Goal: Task Accomplishment & Management: Use online tool/utility

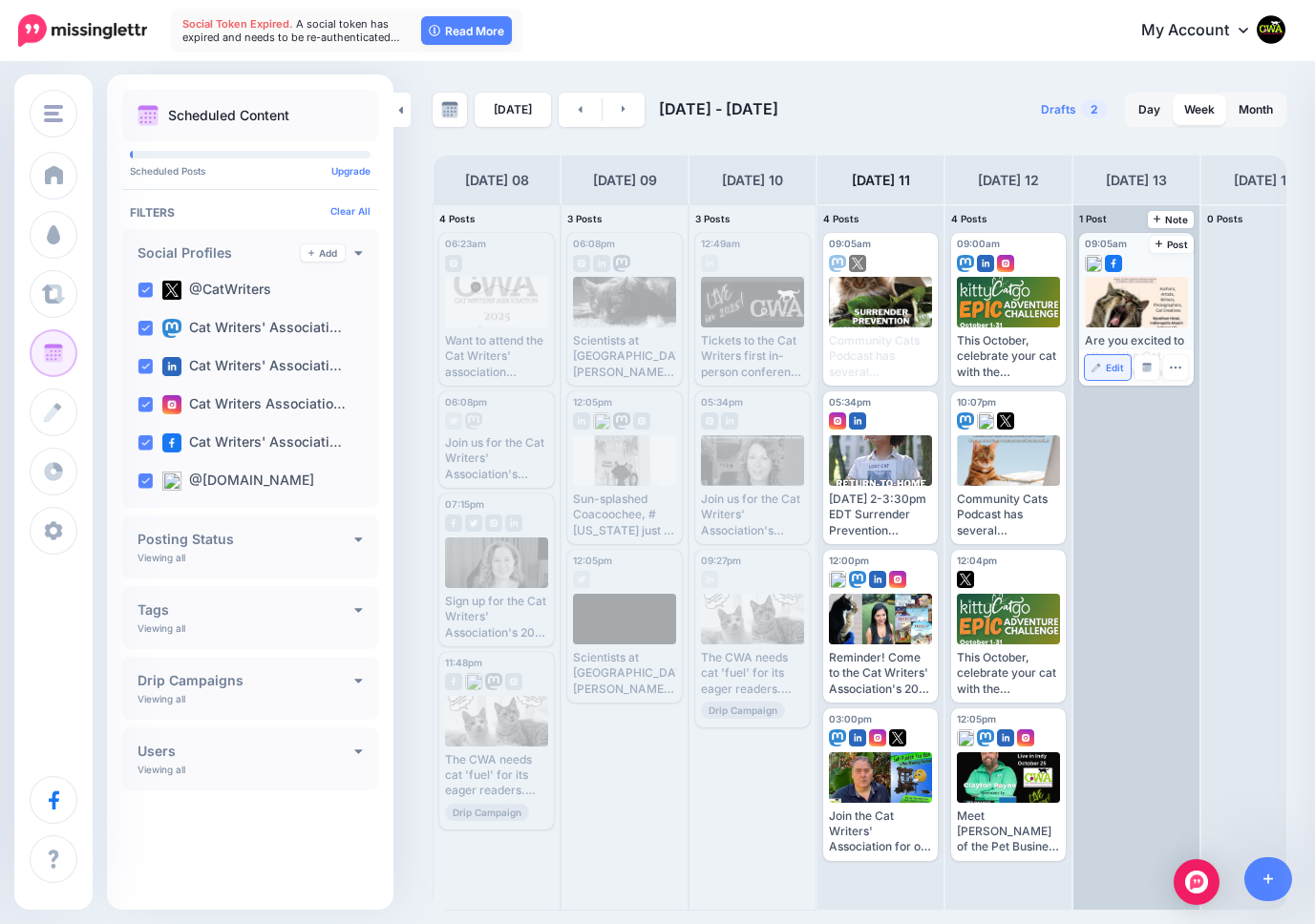
click at [1115, 369] on span "Edit" at bounding box center [1114, 367] width 19 height 10
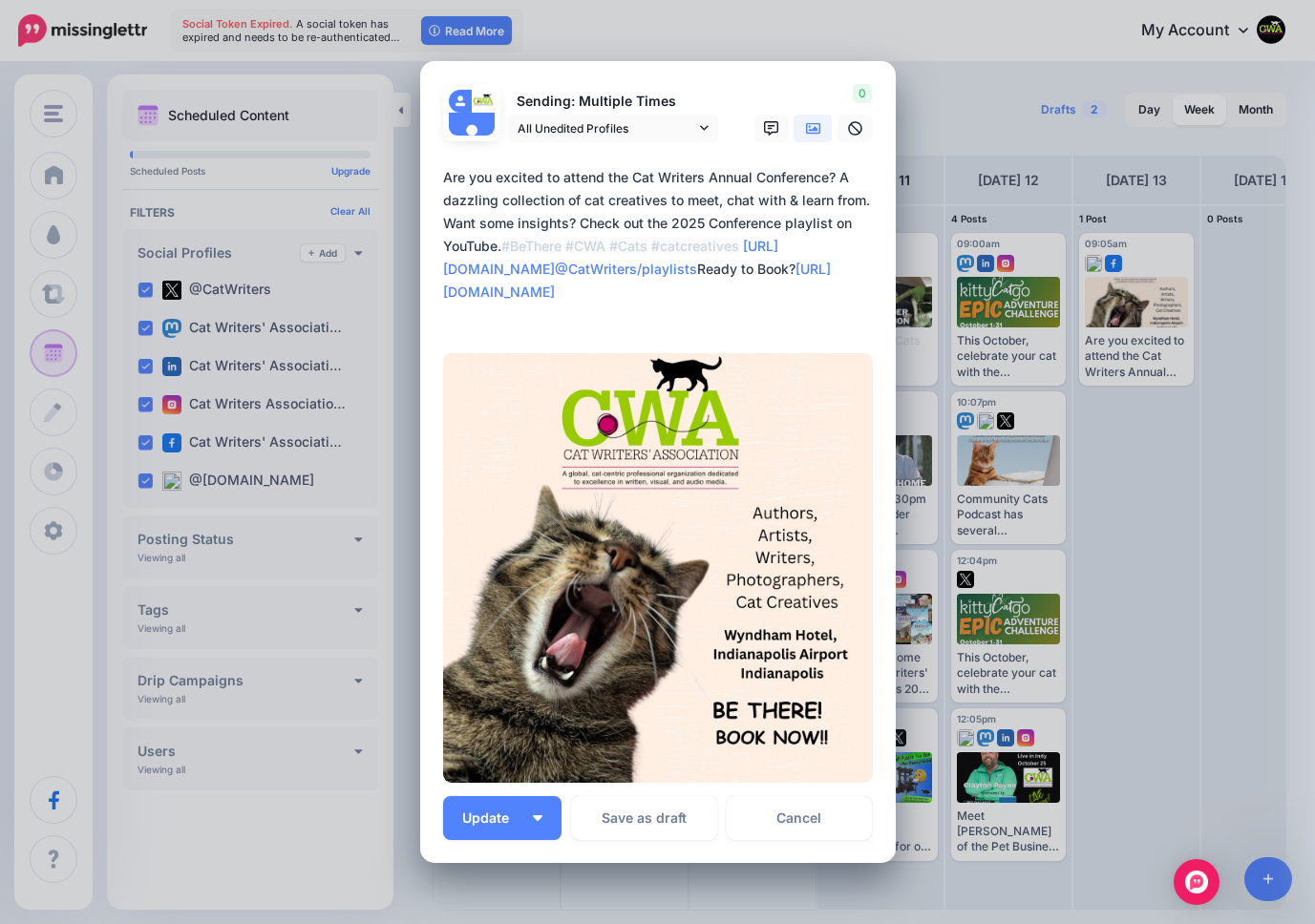
drag, startPoint x: 662, startPoint y: 321, endPoint x: 419, endPoint y: 174, distance: 284.0
click at [420, 174] on div "Loading Sending: Multiple Times All Unedited Profiles" at bounding box center [658, 462] width 475 height 801
click at [701, 126] on icon at bounding box center [703, 128] width 9 height 14
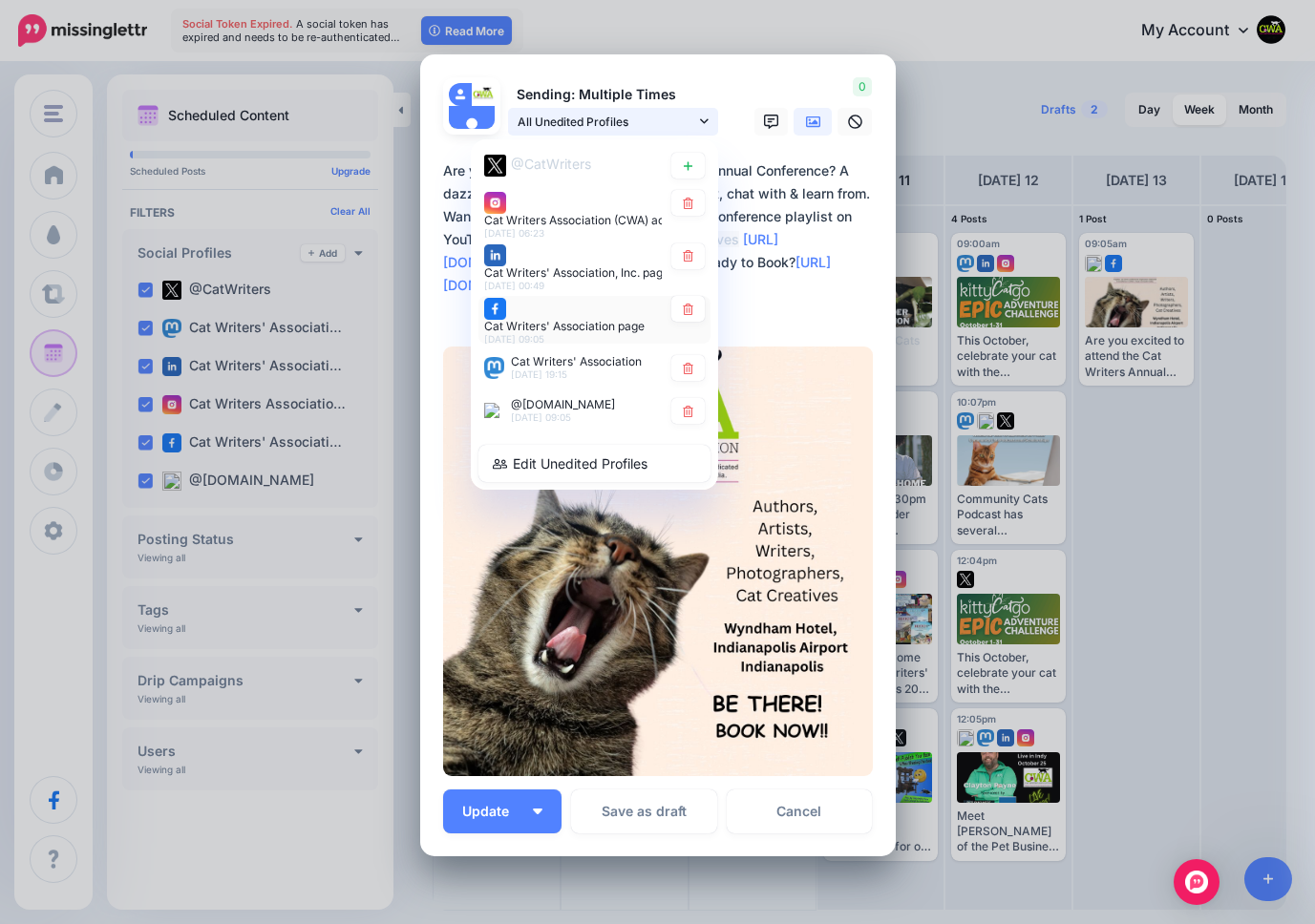
scroll to position [9, 0]
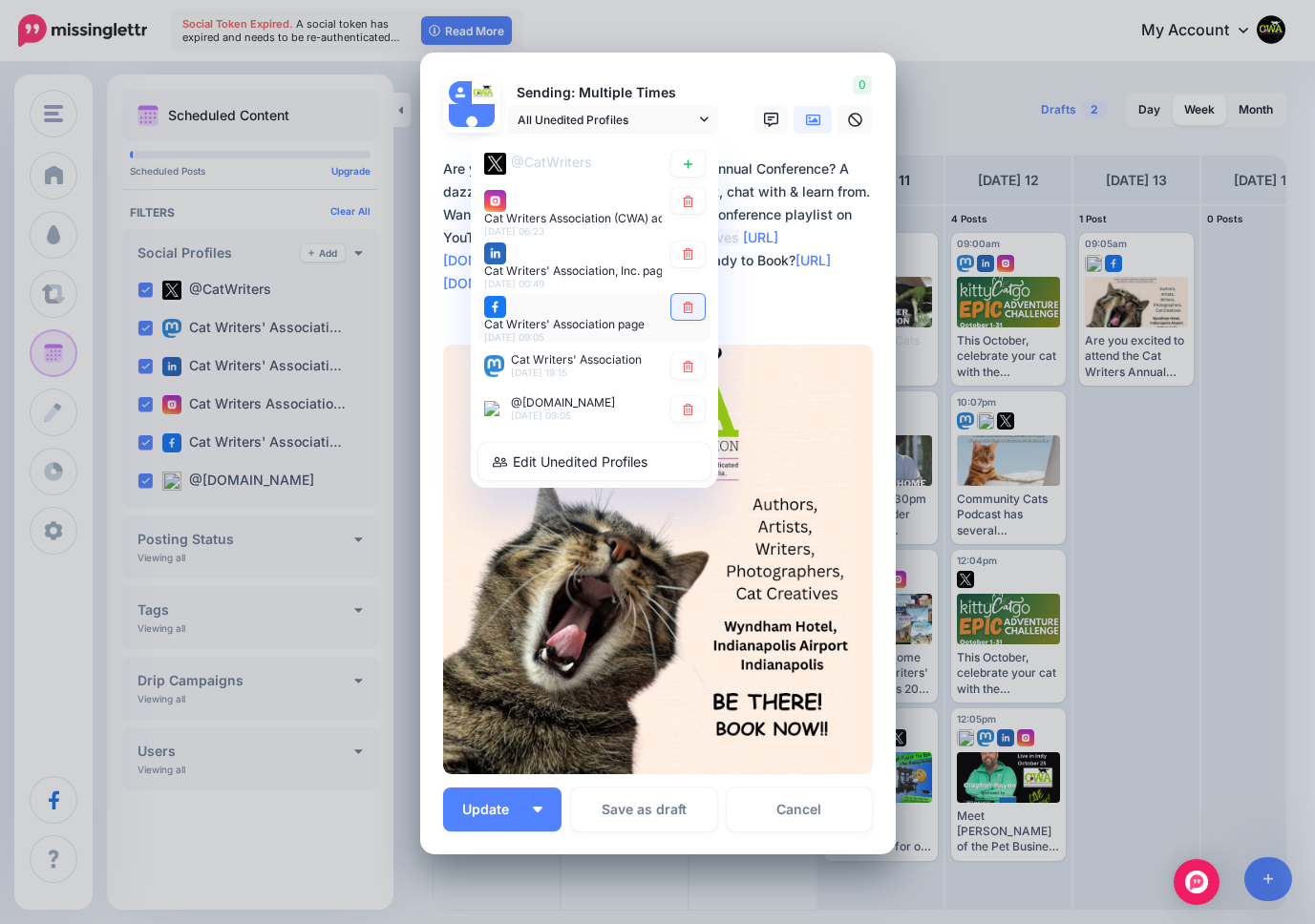
click at [688, 304] on icon at bounding box center [688, 308] width 11 height 12
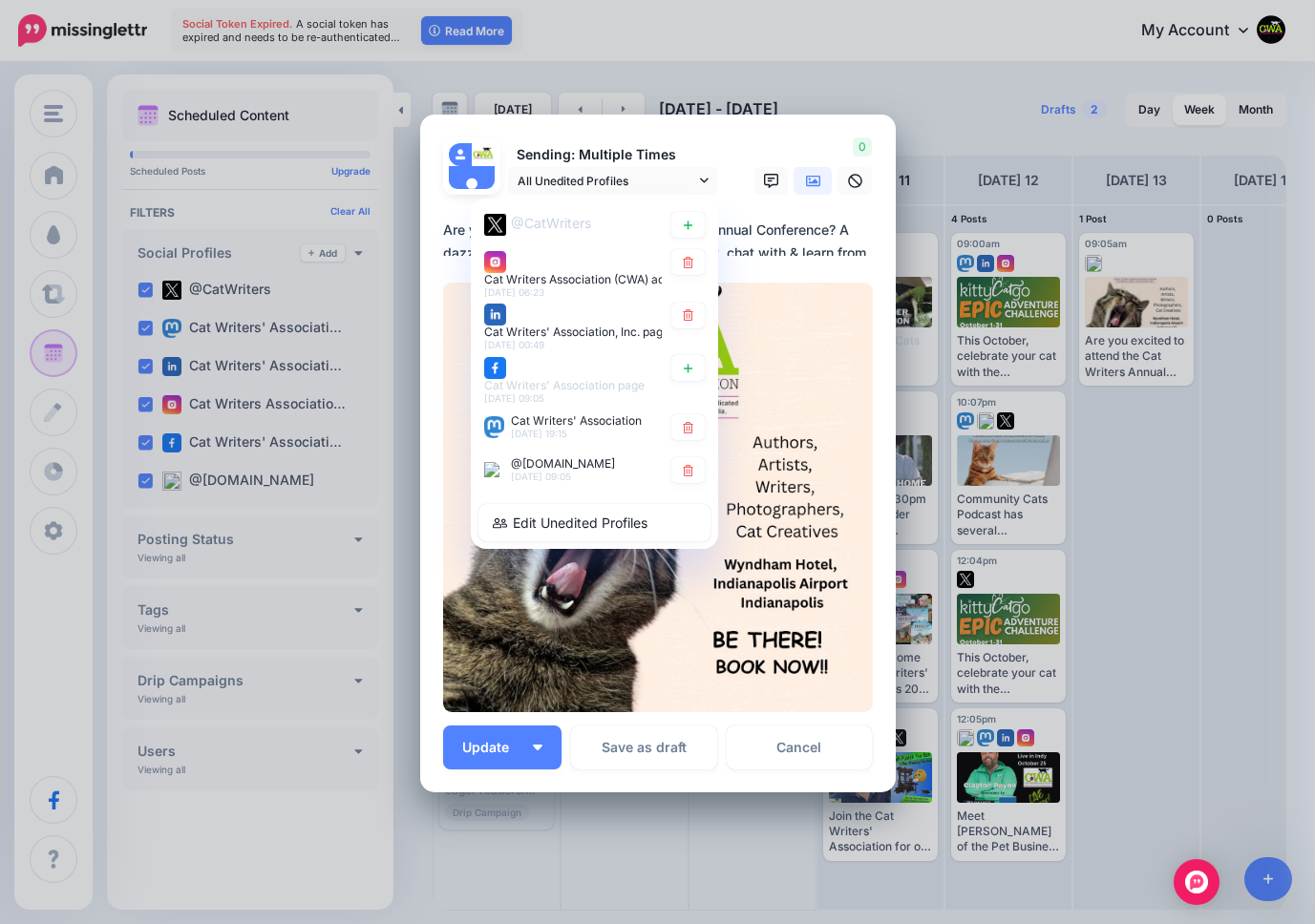
scroll to position [71, 0]
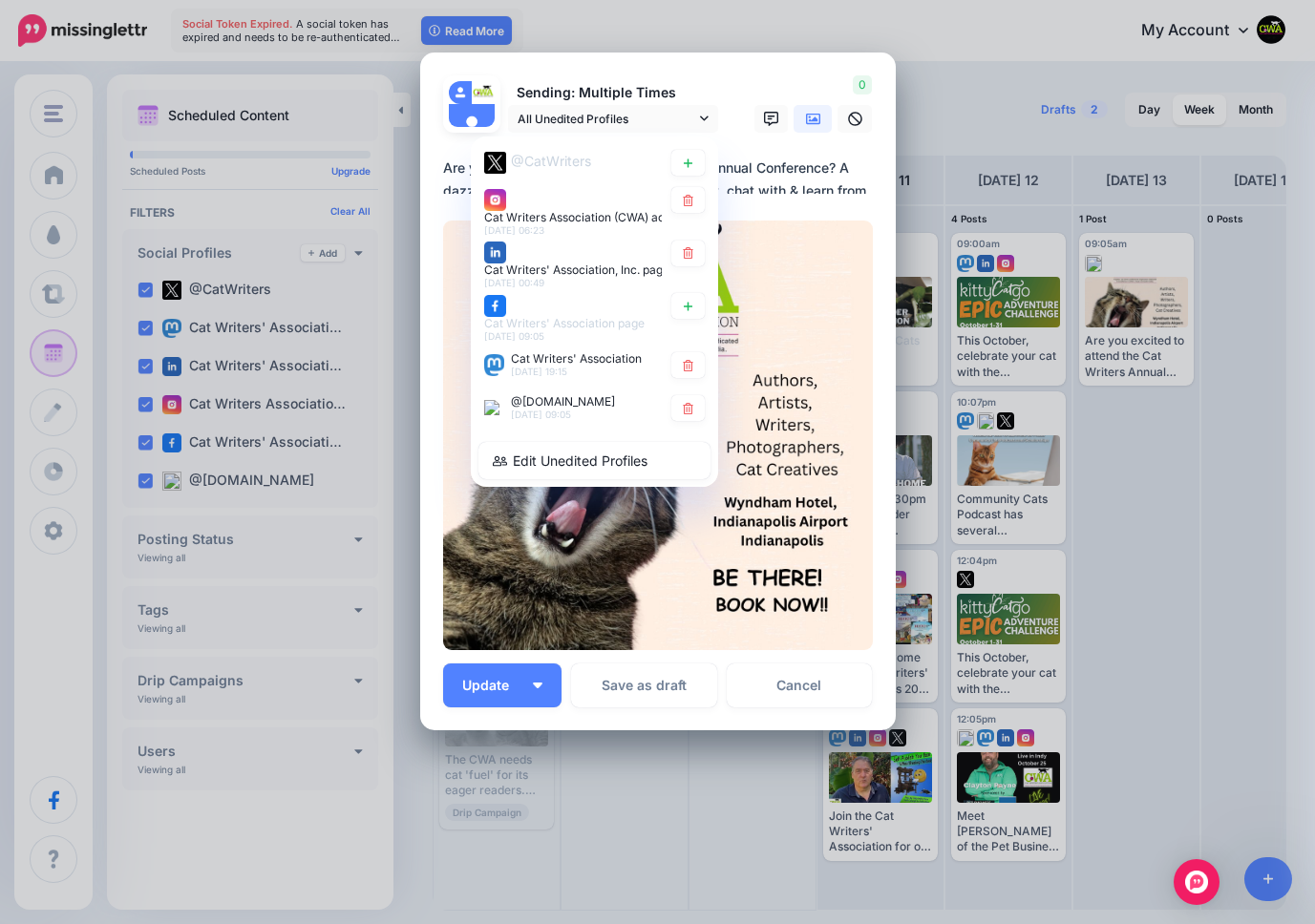
click at [506, 809] on td ":" at bounding box center [507, 833] width 7 height 55
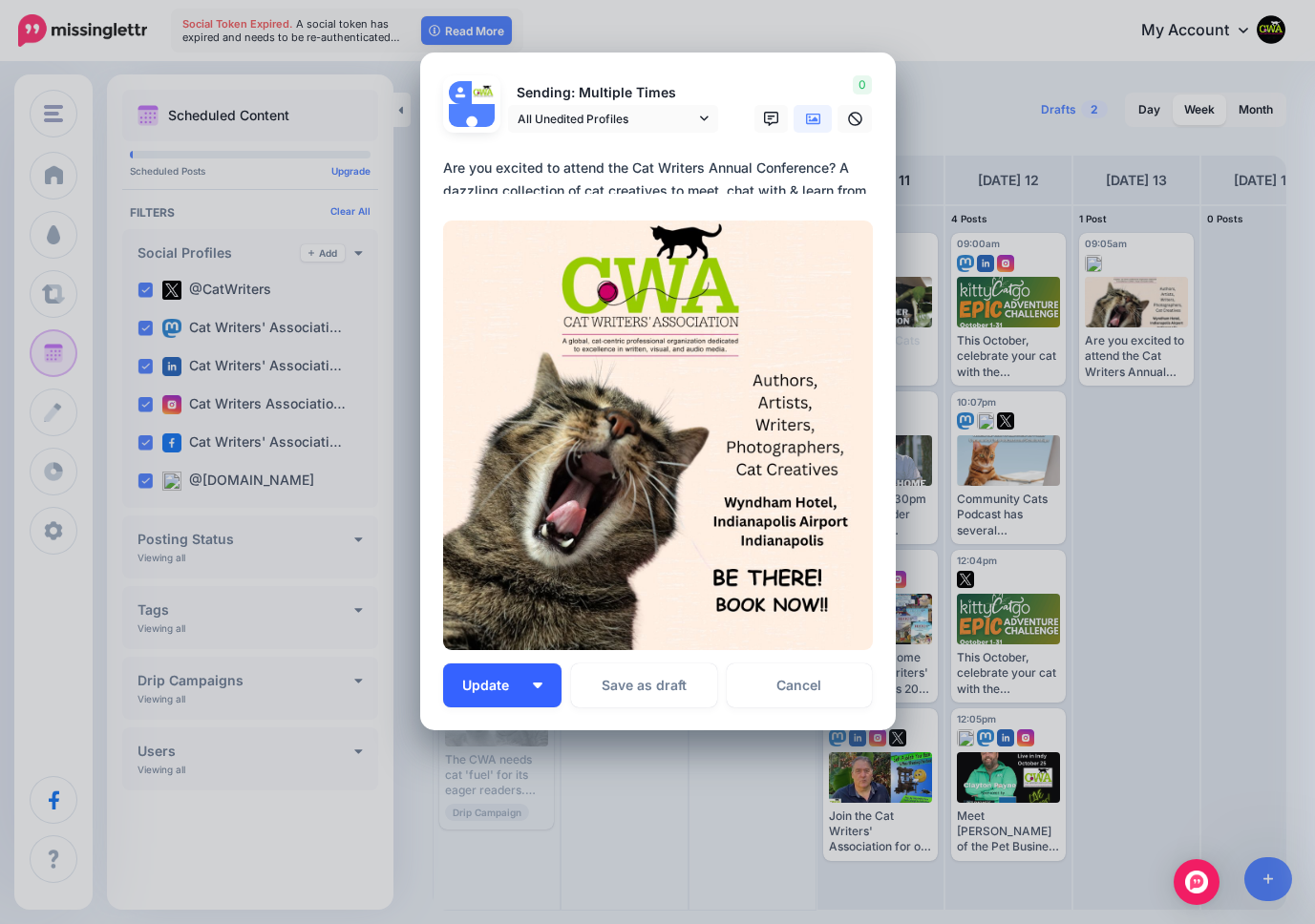
click at [475, 679] on span "Update" at bounding box center [492, 685] width 61 height 14
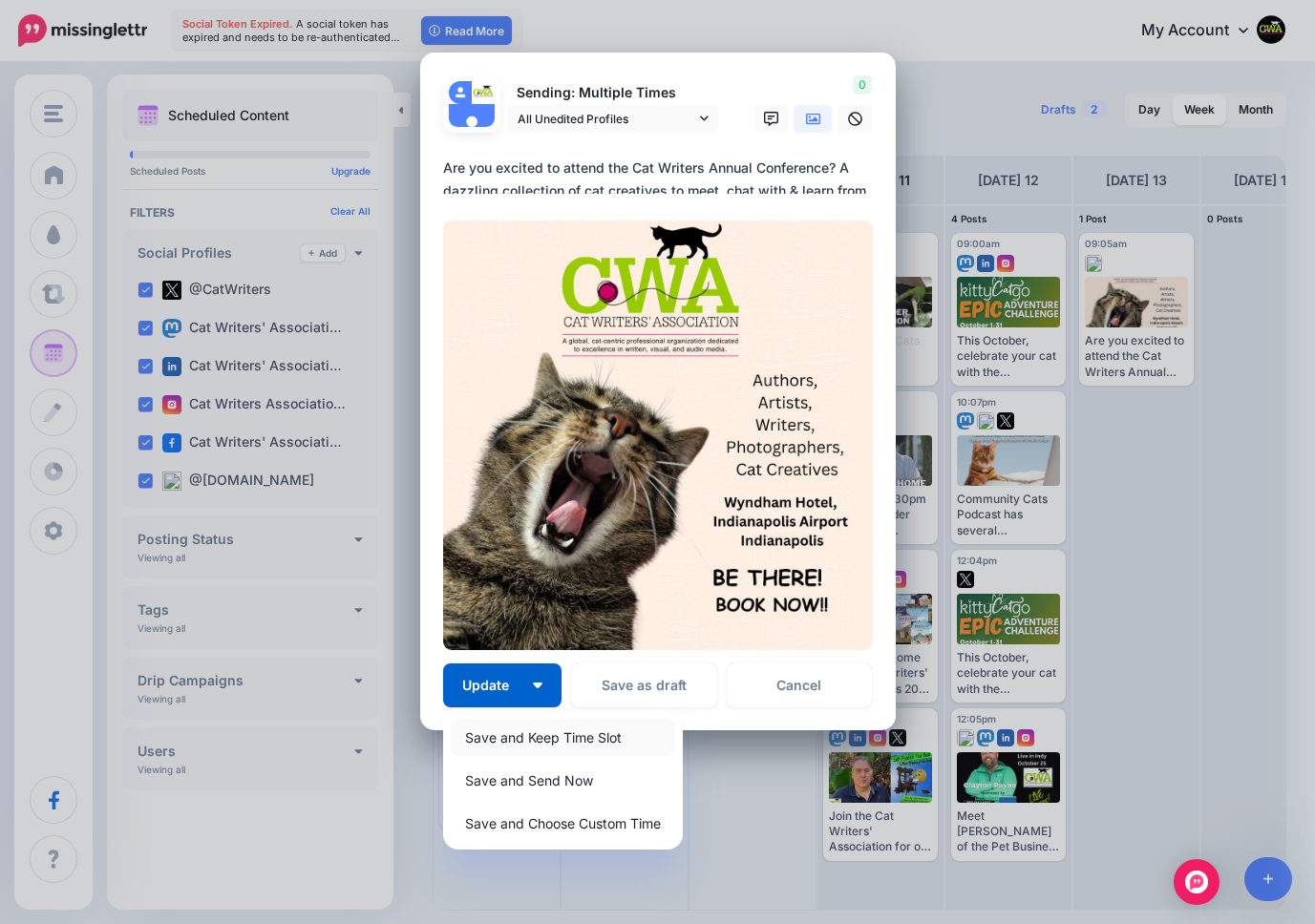
click at [503, 736] on link "Save and Keep Time Slot" at bounding box center [563, 737] width 224 height 37
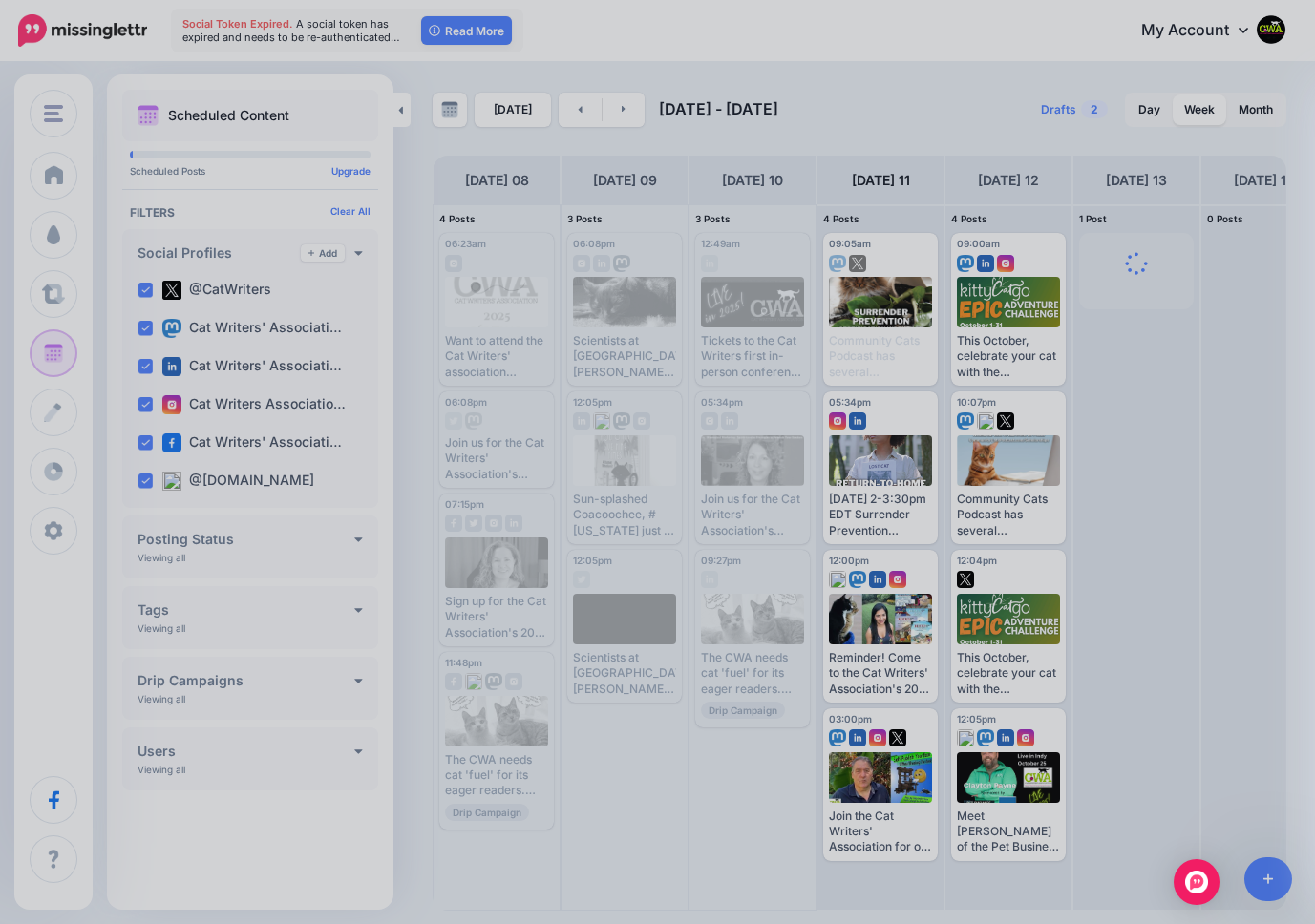
scroll to position [0, 0]
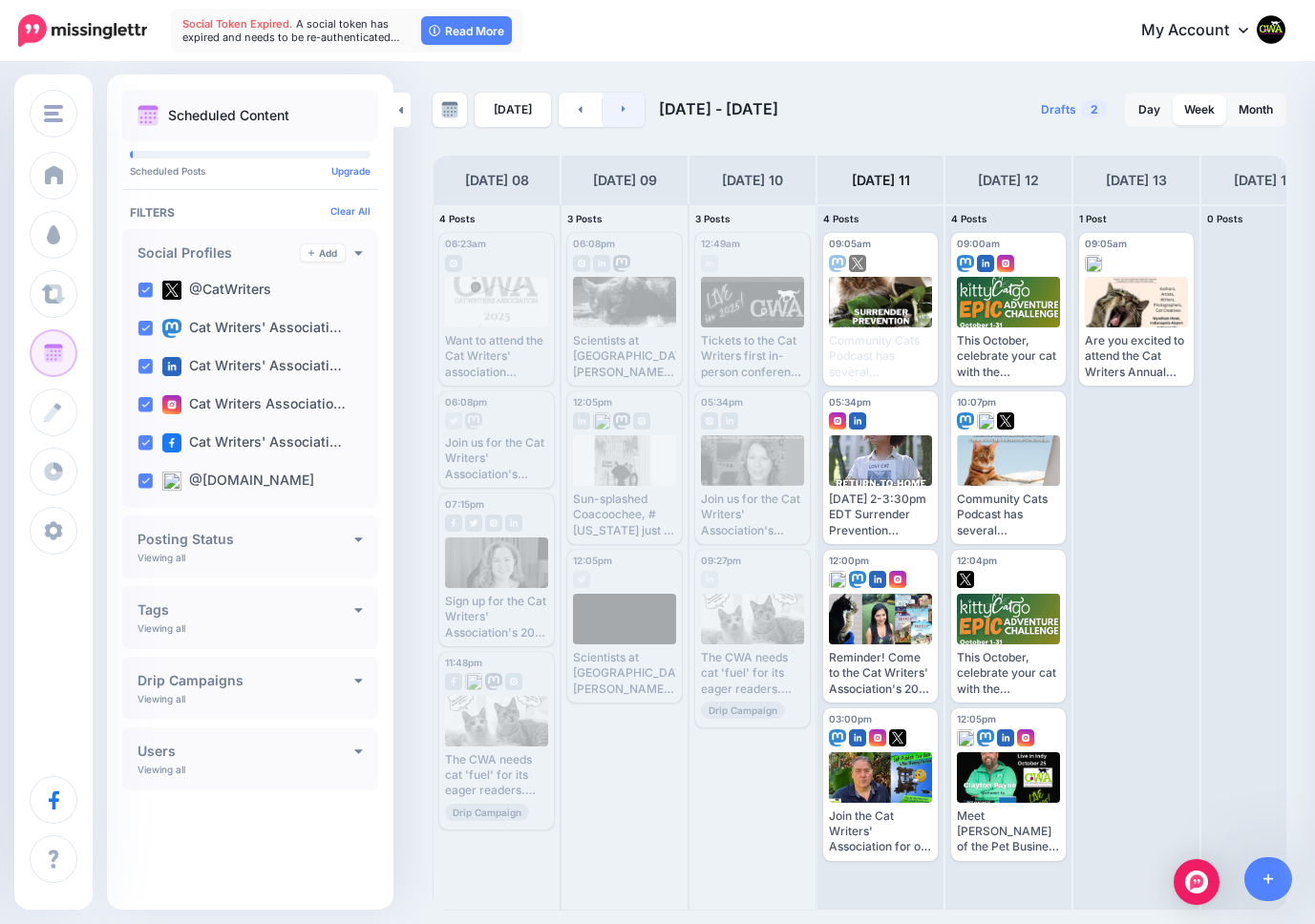
click at [625, 108] on link at bounding box center [623, 109] width 43 height 34
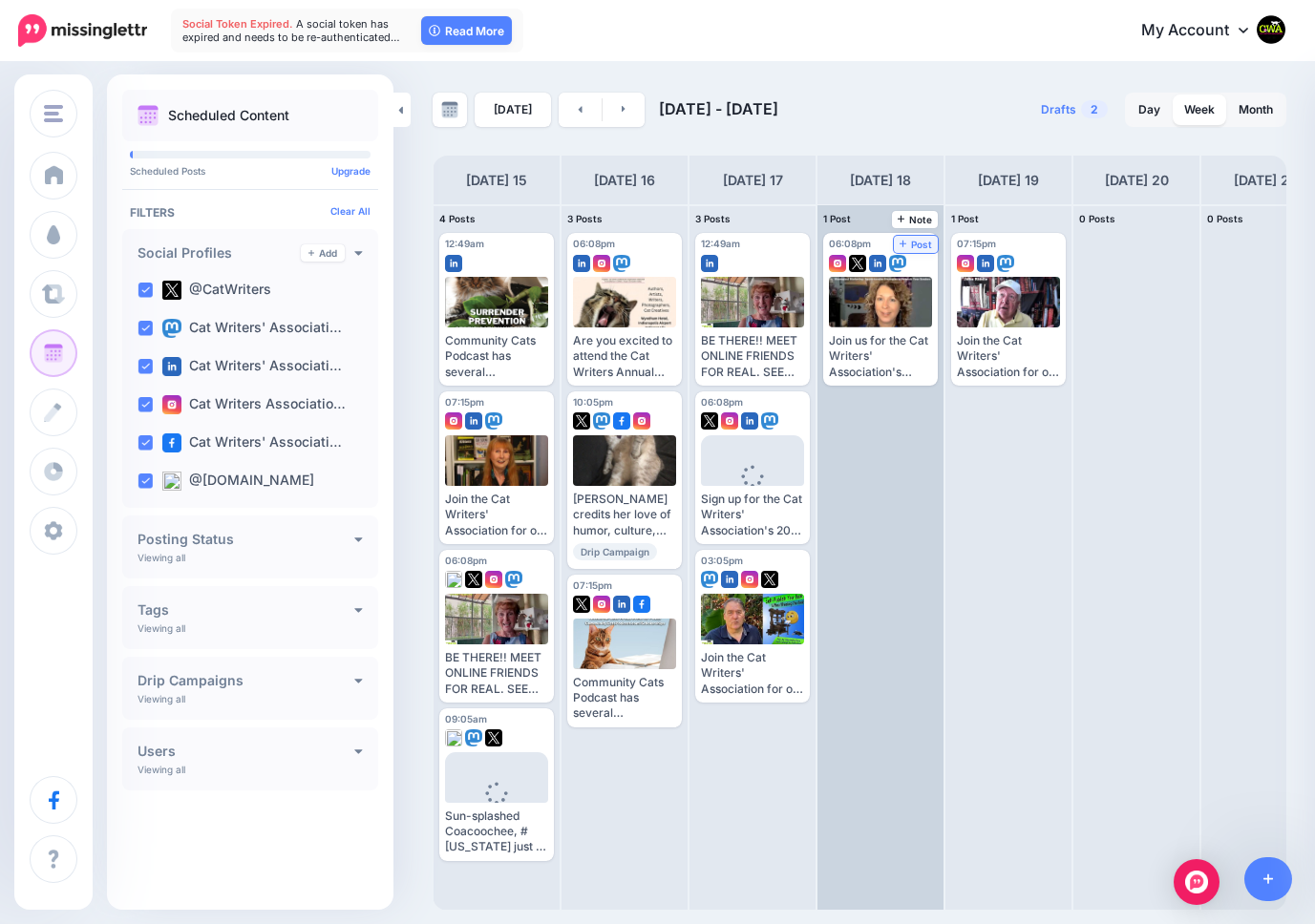
click at [918, 240] on span "Post" at bounding box center [916, 244] width 33 height 10
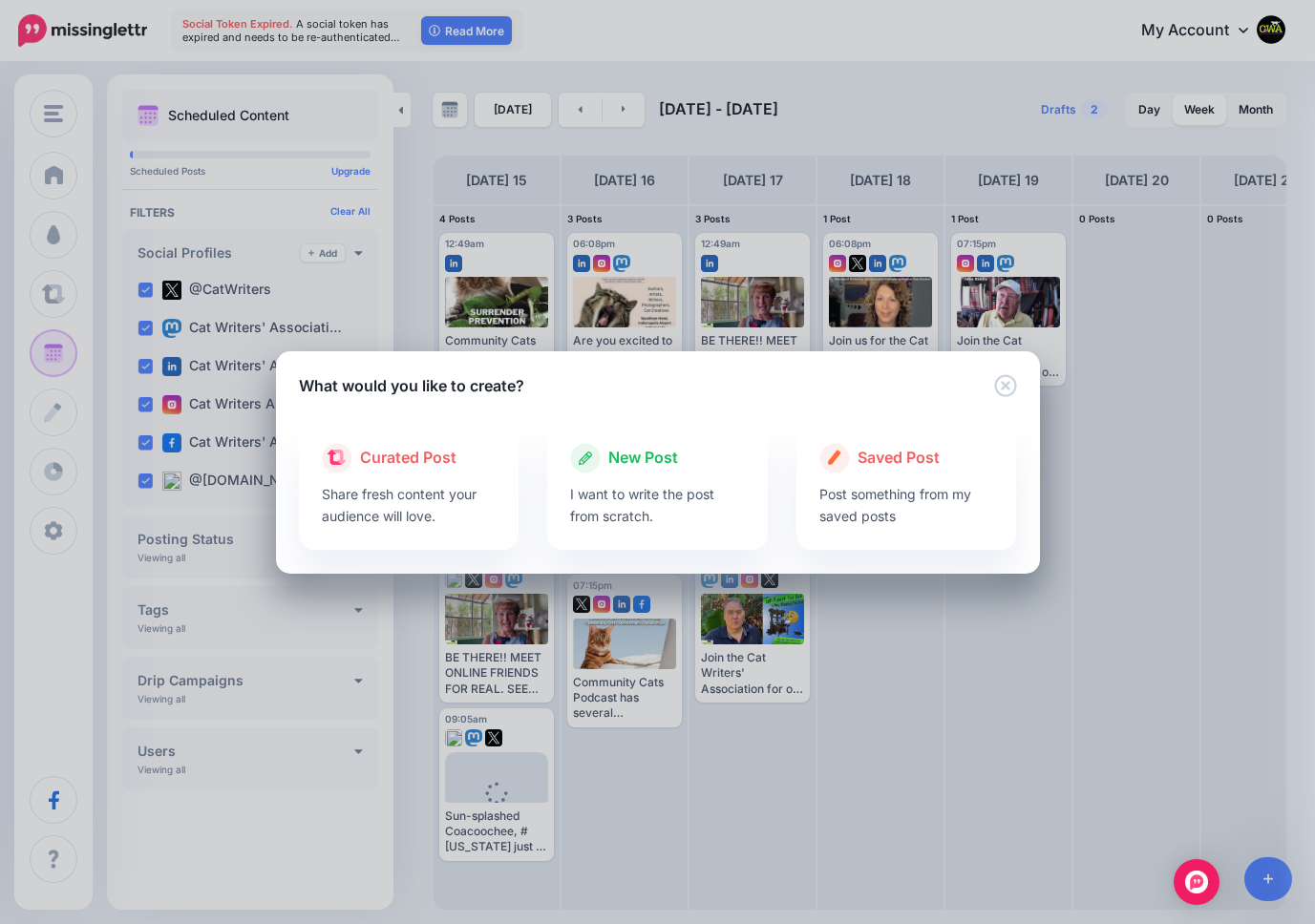
click at [626, 457] on span "New Post" at bounding box center [643, 458] width 70 height 24
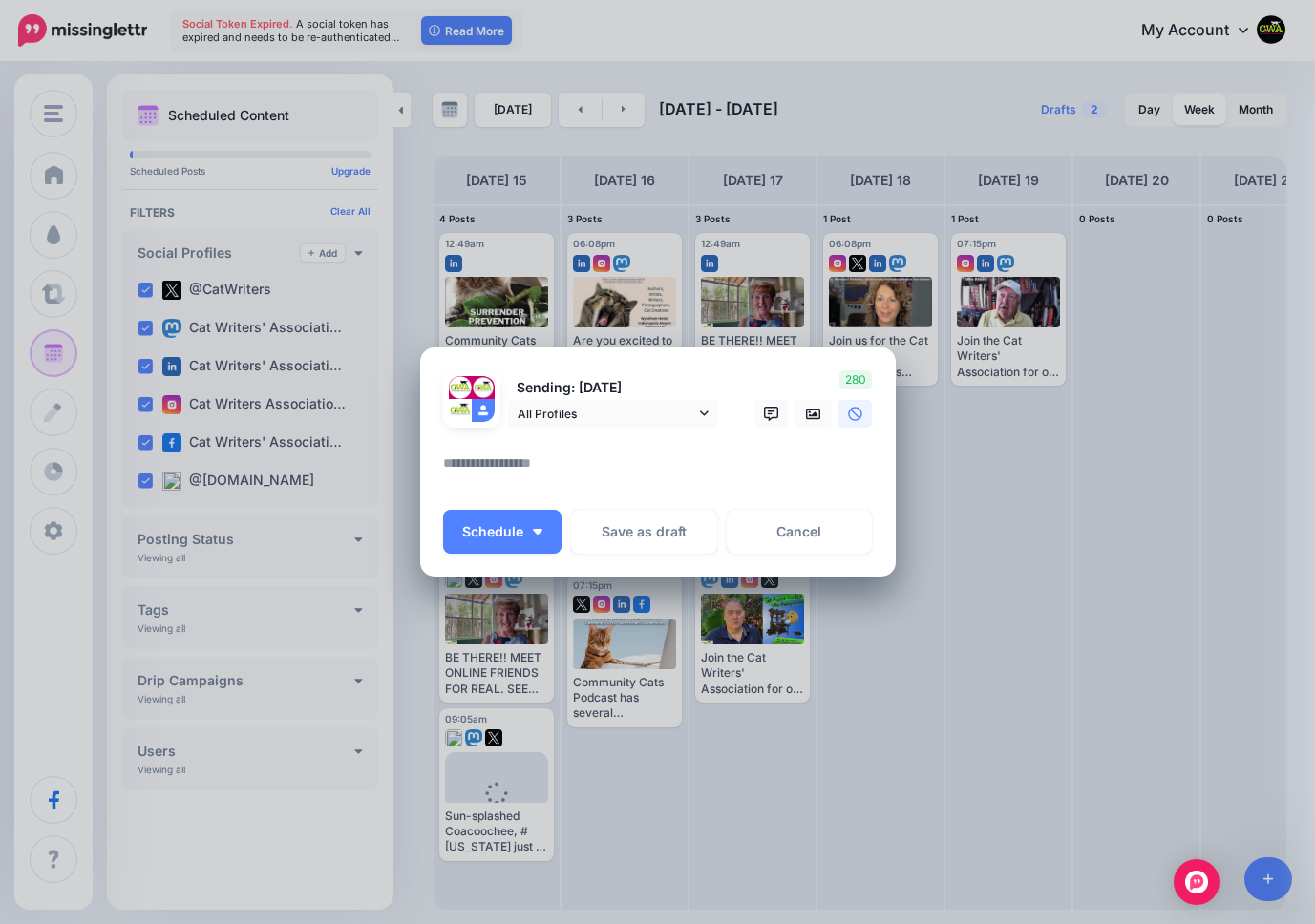
click at [526, 464] on textarea at bounding box center [662, 470] width 439 height 37
paste textarea "**********"
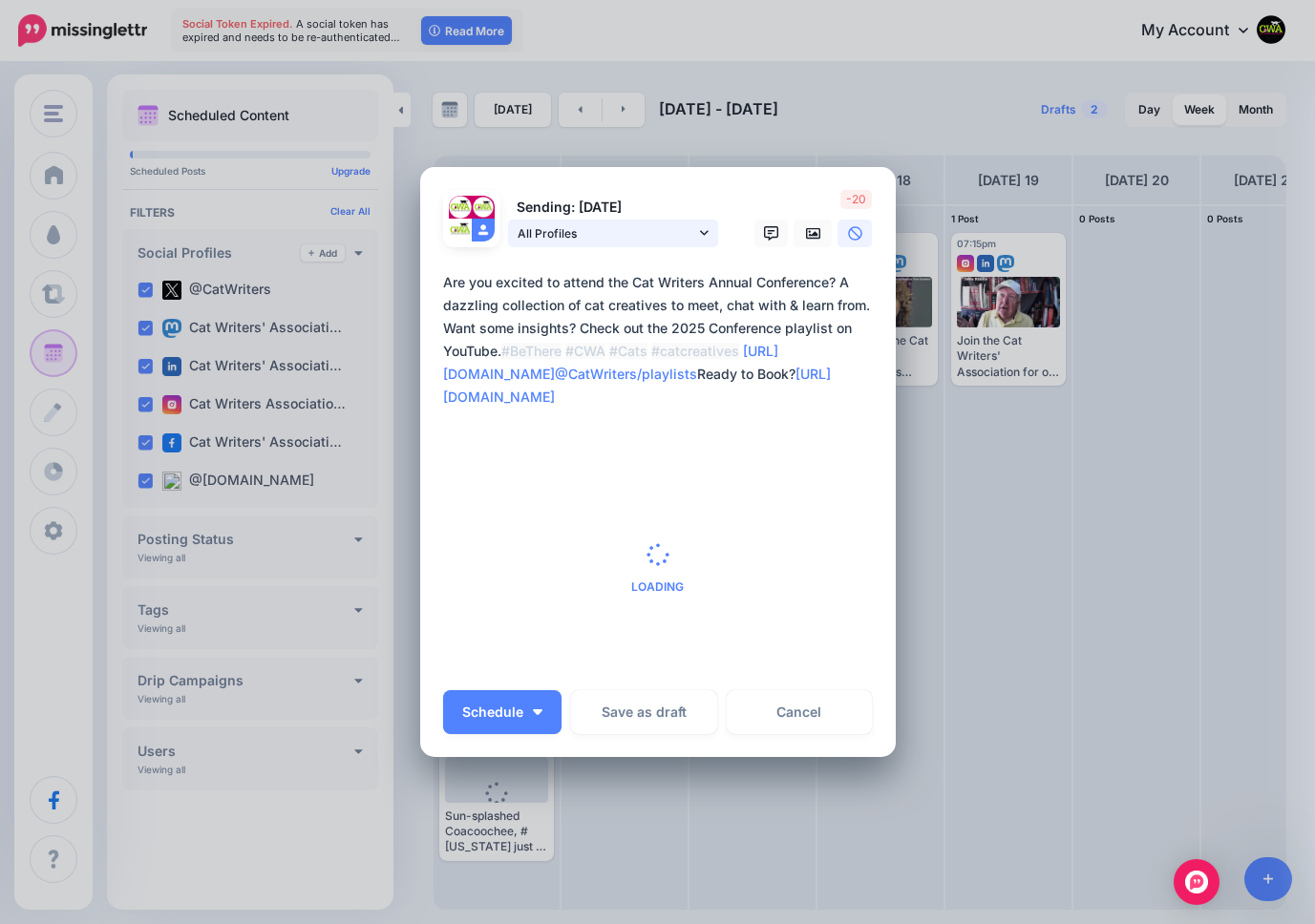
type textarea "**********"
click at [700, 230] on icon at bounding box center [703, 233] width 9 height 14
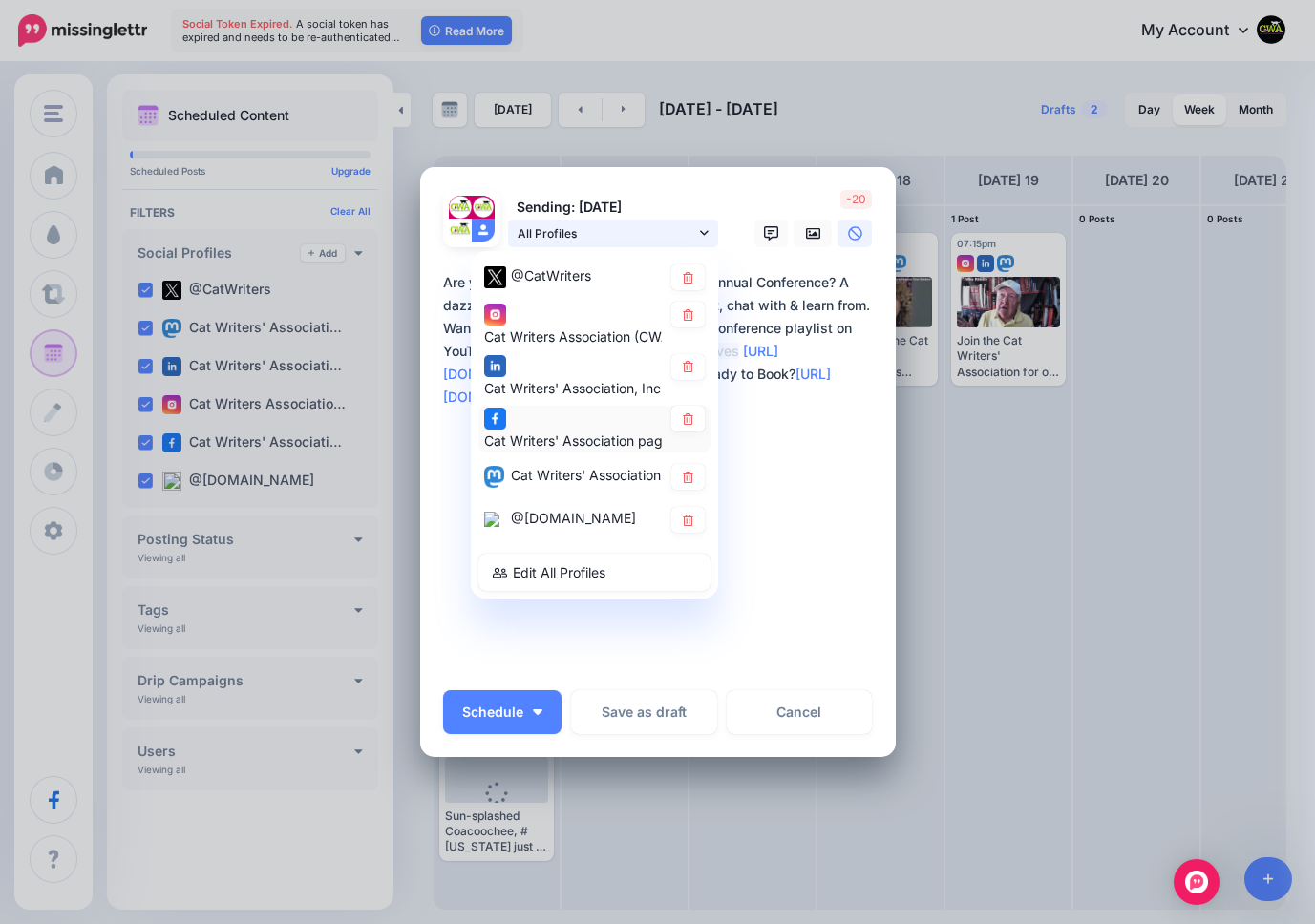
scroll to position [9, 0]
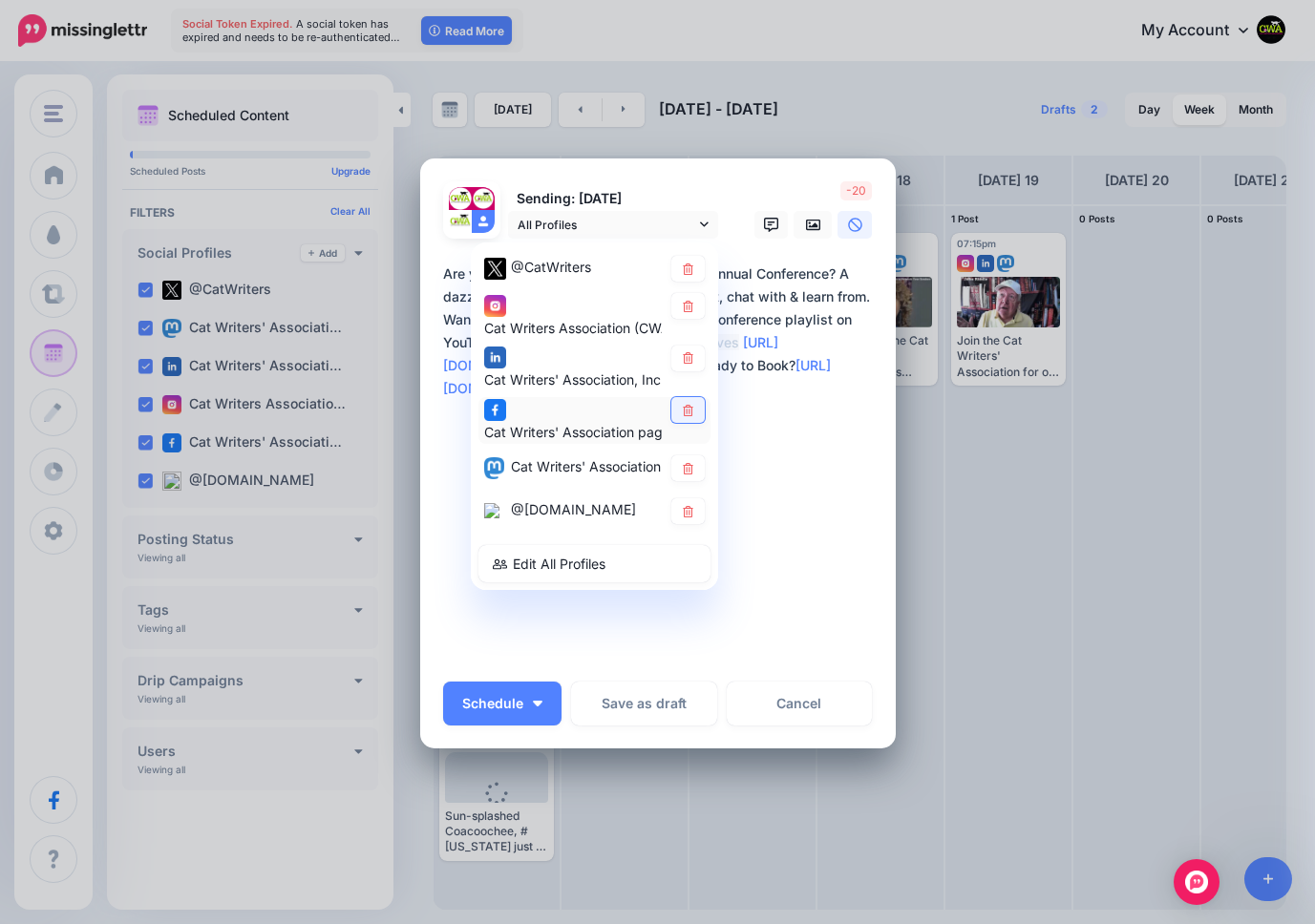
click at [691, 410] on icon at bounding box center [688, 411] width 15 height 12
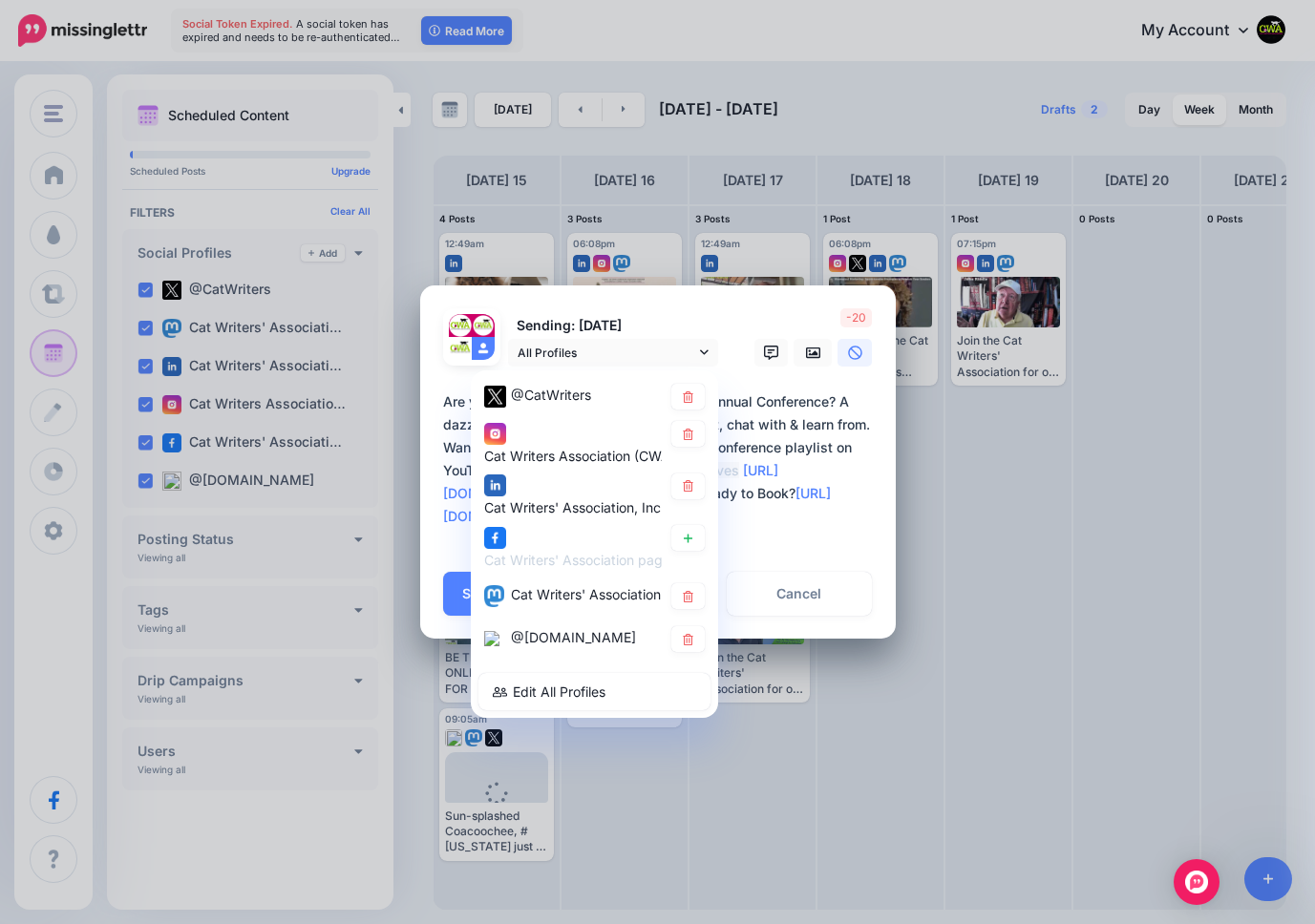
scroll to position [0, 0]
click at [686, 390] on icon at bounding box center [688, 396] width 11 height 12
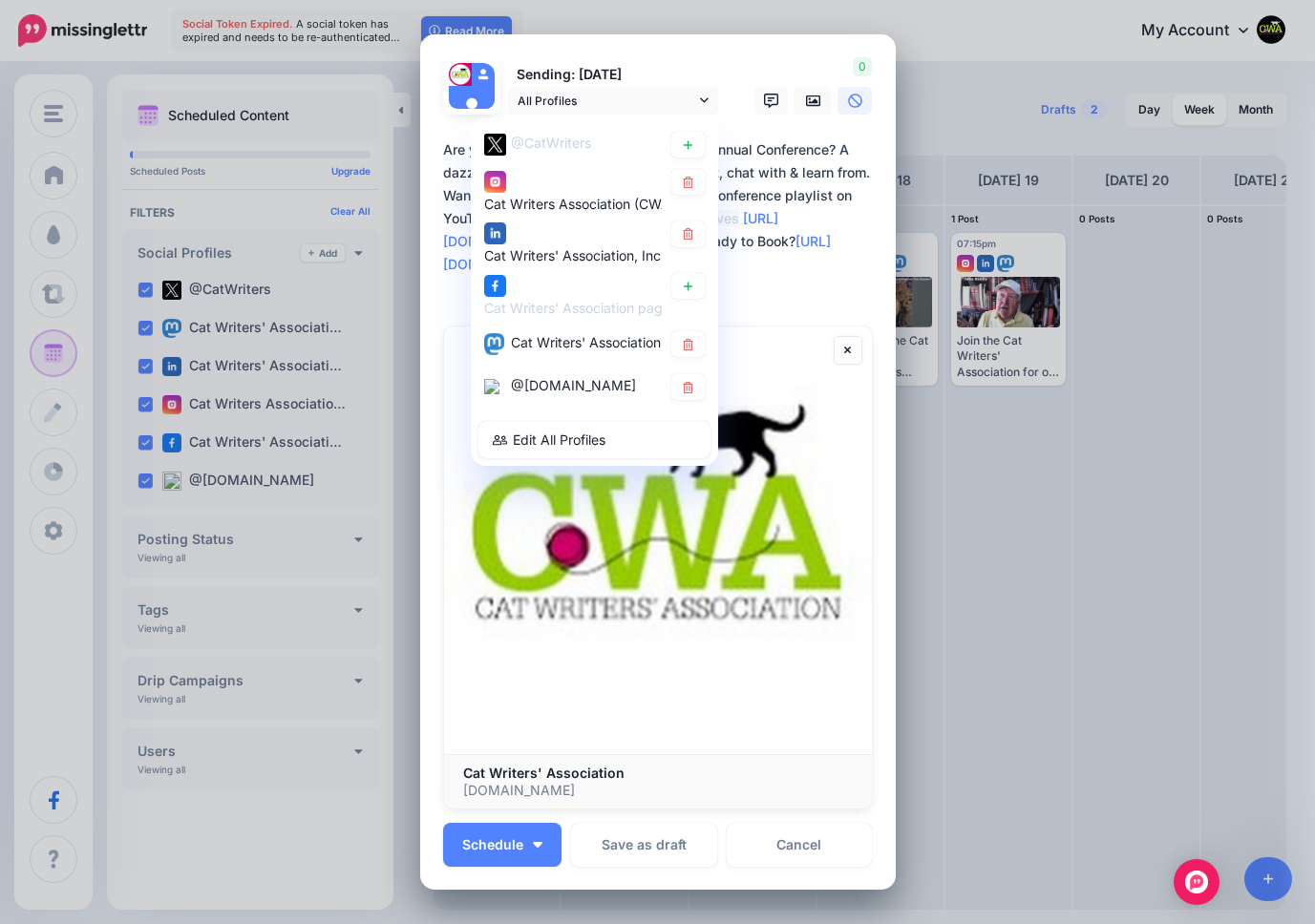
click at [807, 299] on div "**********" at bounding box center [662, 218] width 439 height 161
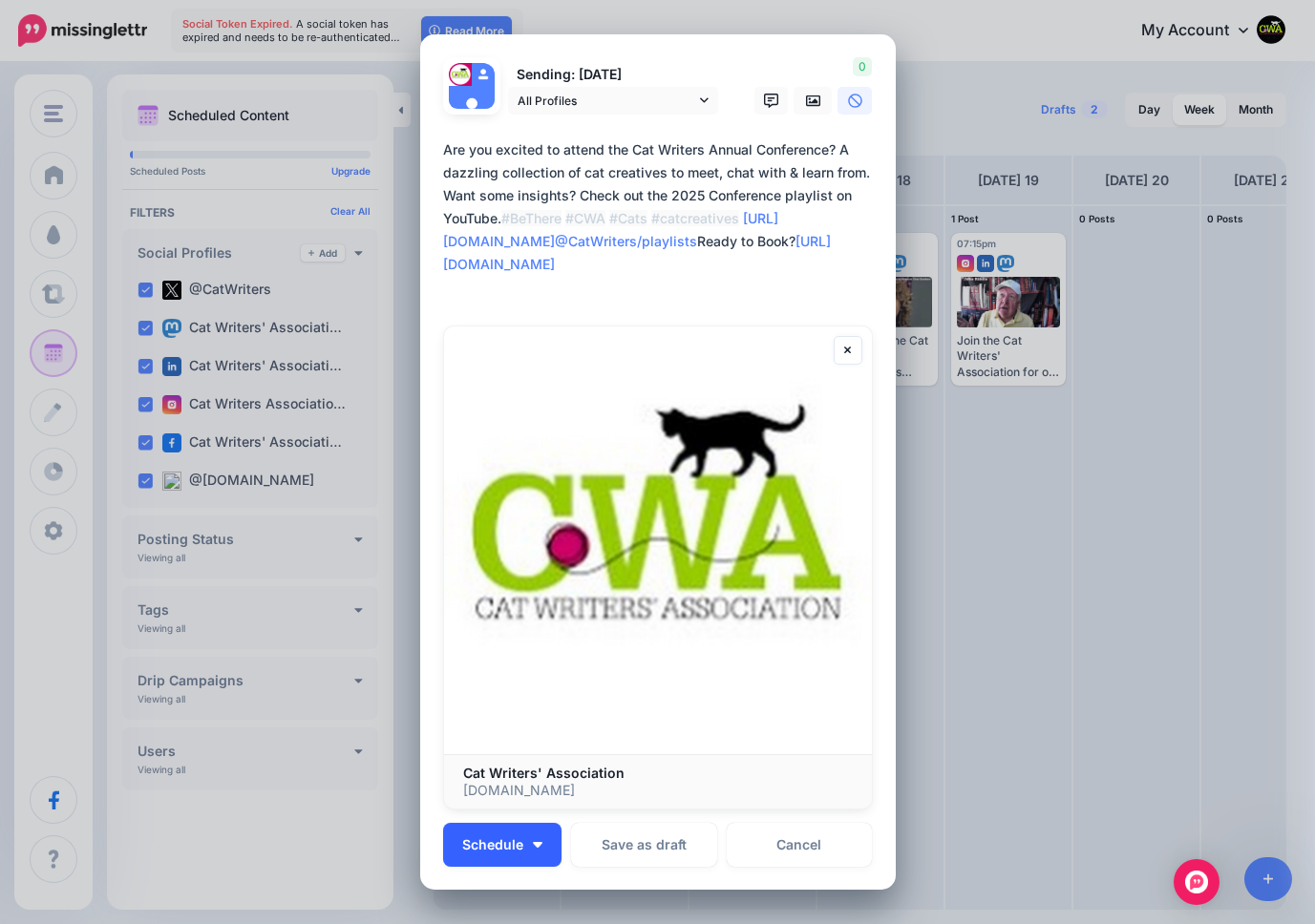
click at [515, 838] on span "Schedule" at bounding box center [492, 845] width 61 height 14
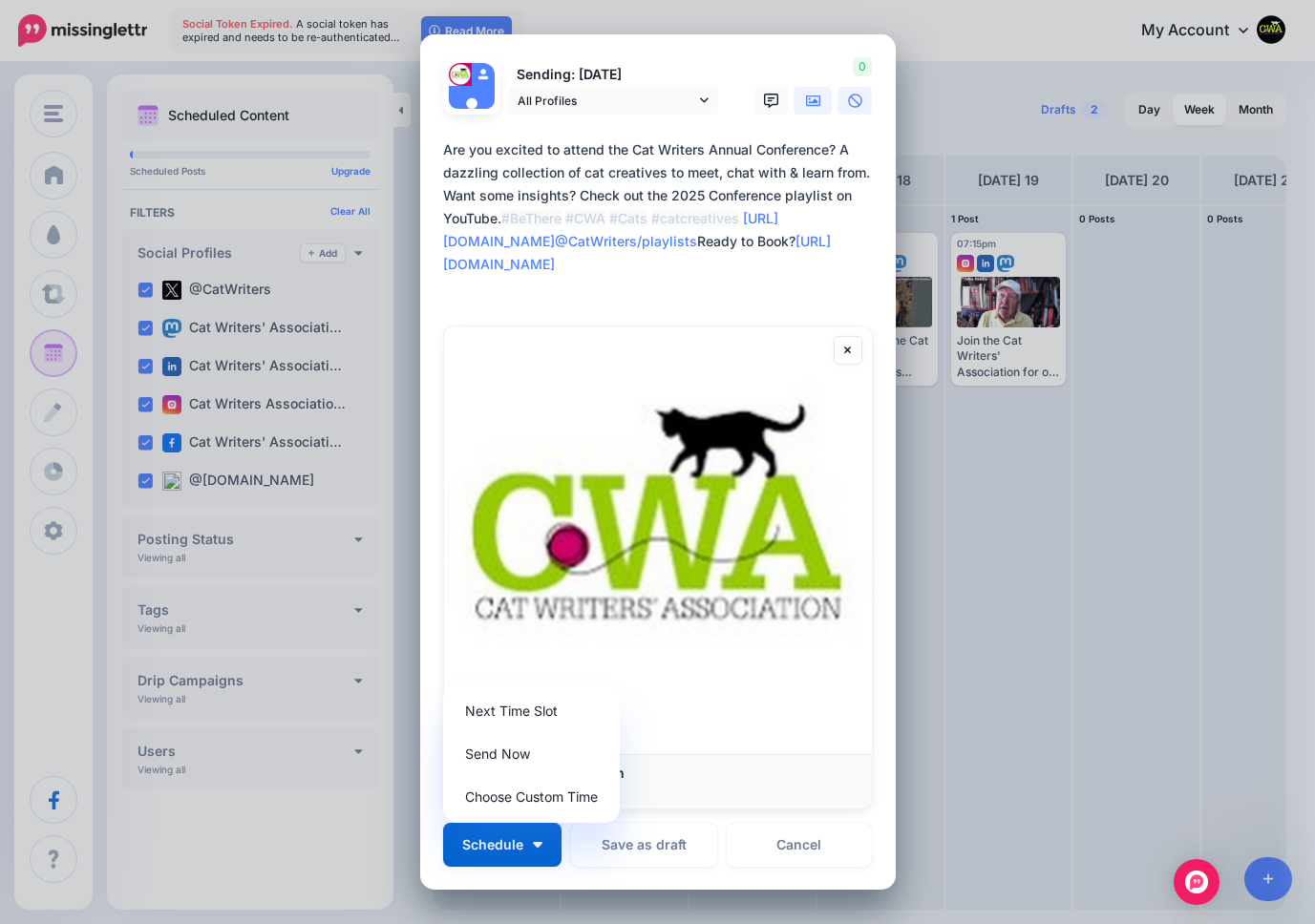
click at [811, 100] on icon at bounding box center [813, 101] width 16 height 16
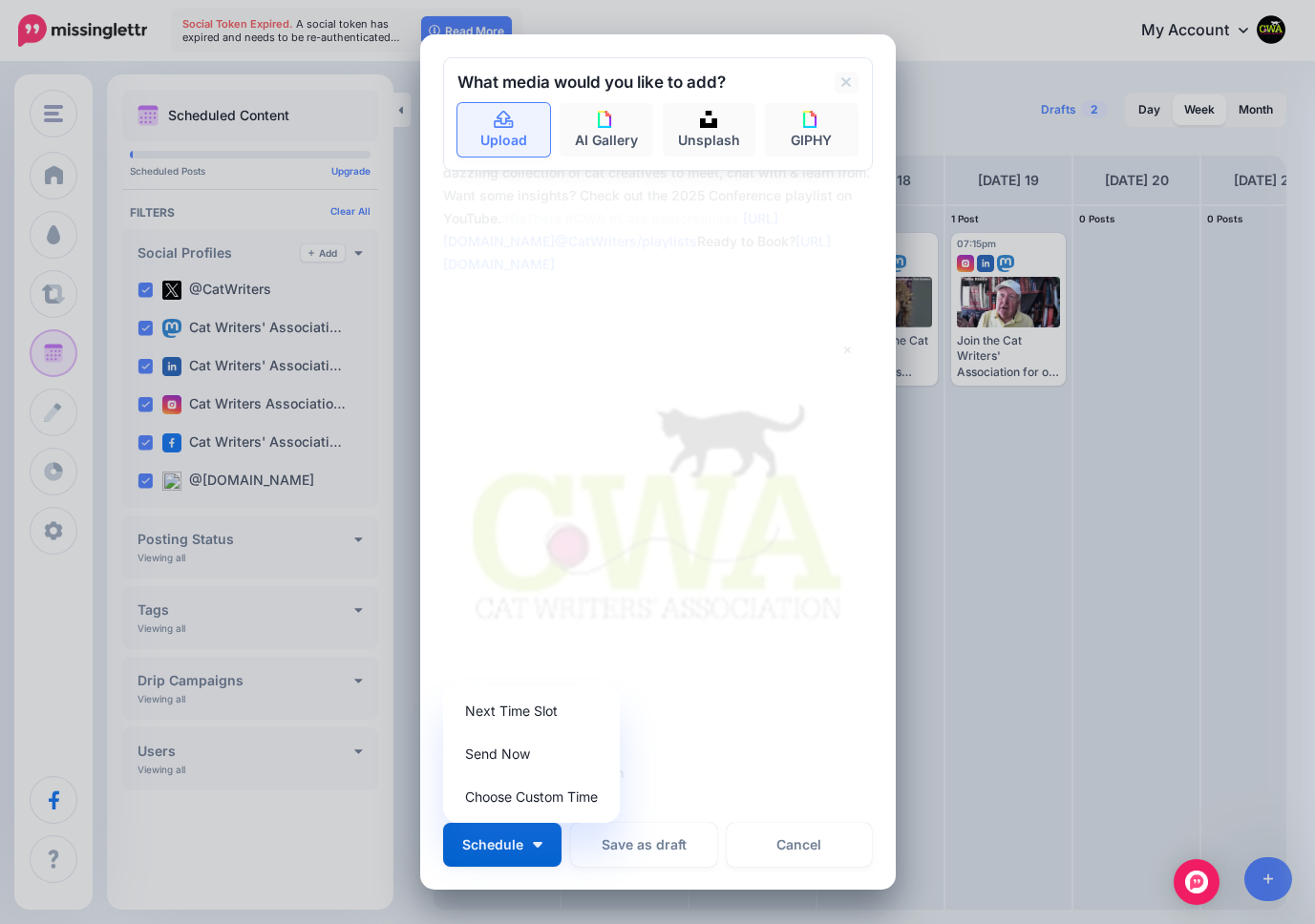
click at [508, 122] on icon at bounding box center [504, 121] width 22 height 18
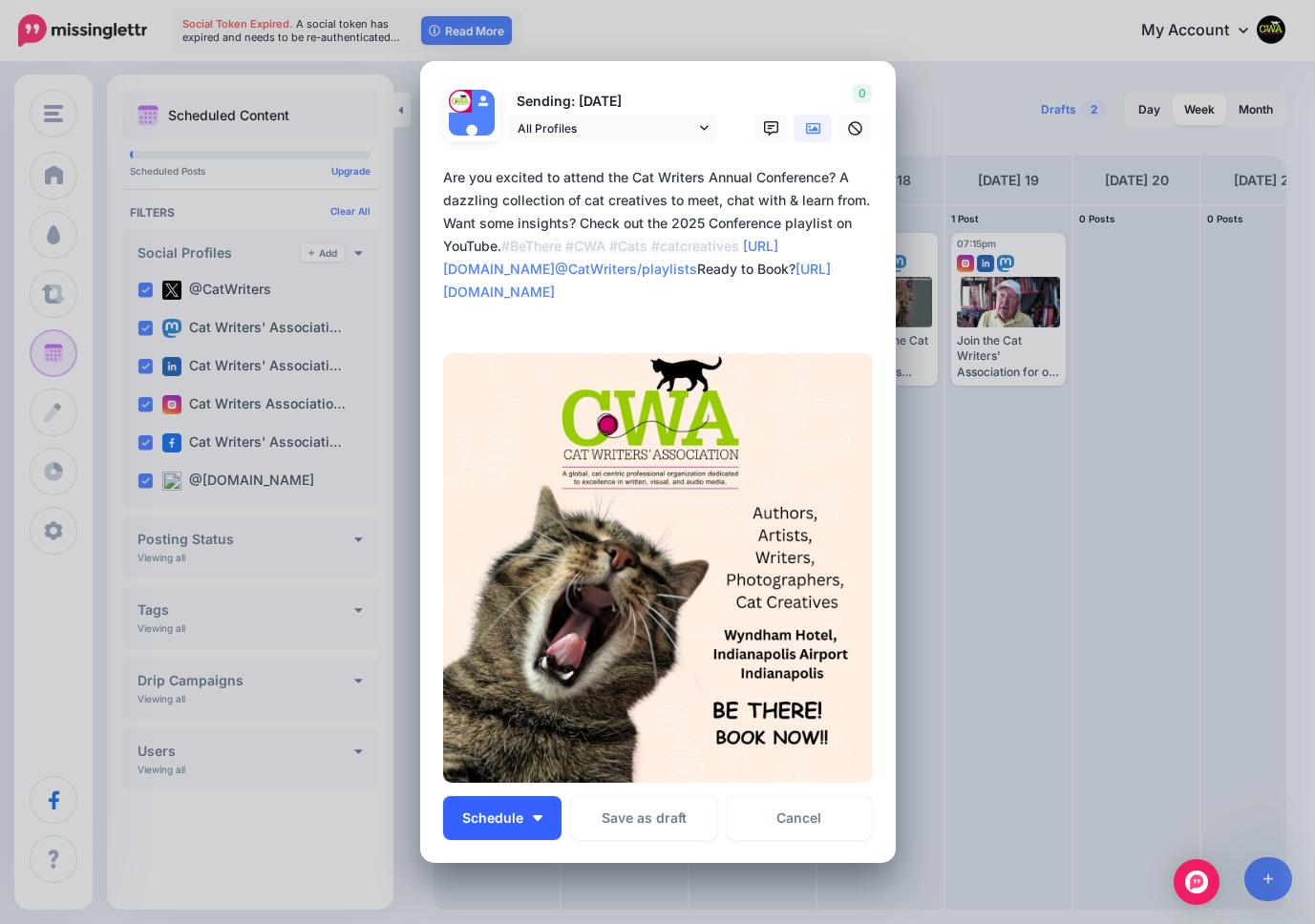
click at [506, 811] on span "Schedule" at bounding box center [492, 818] width 61 height 14
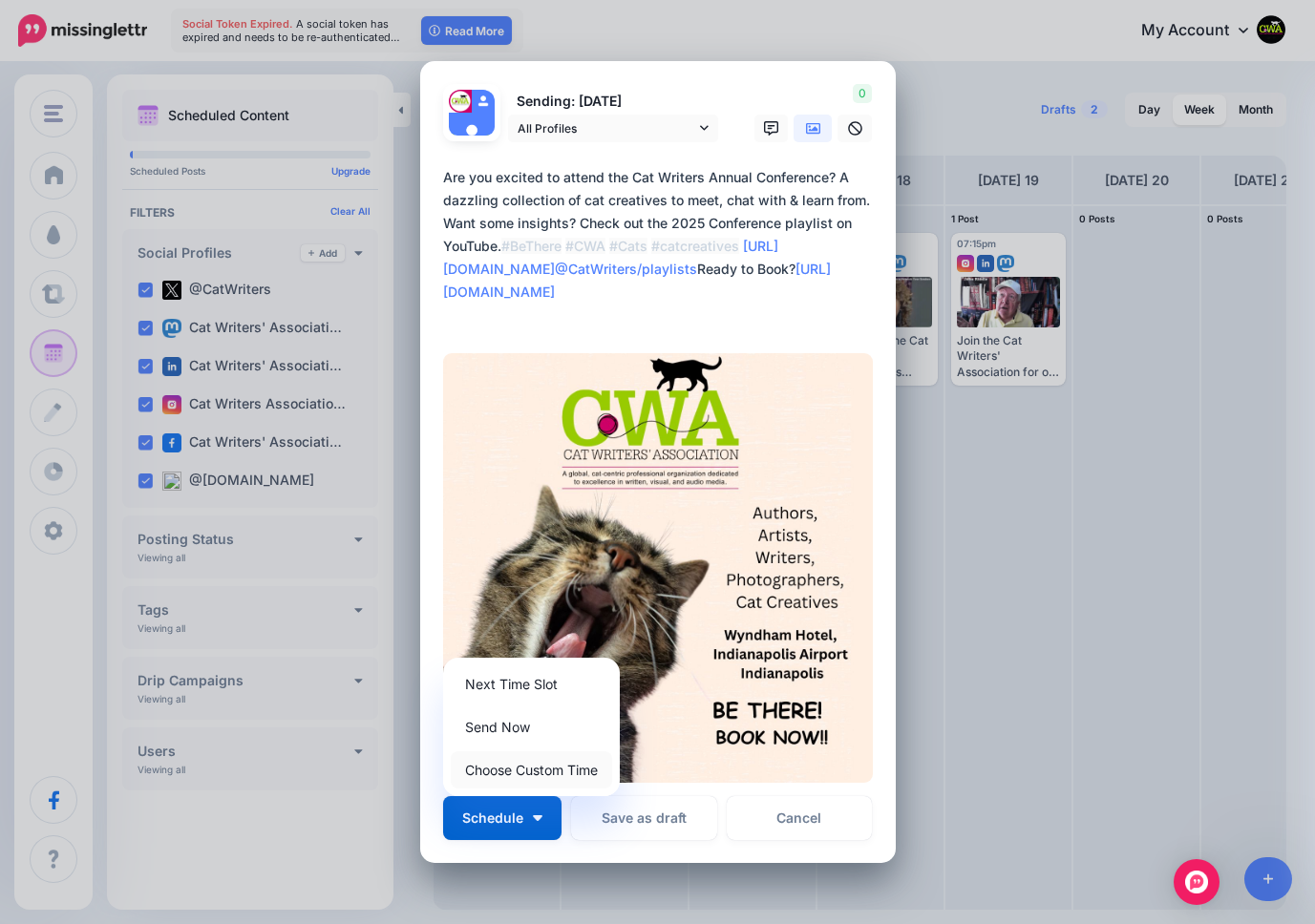
click at [508, 770] on link "Choose Custom Time" at bounding box center [532, 769] width 162 height 37
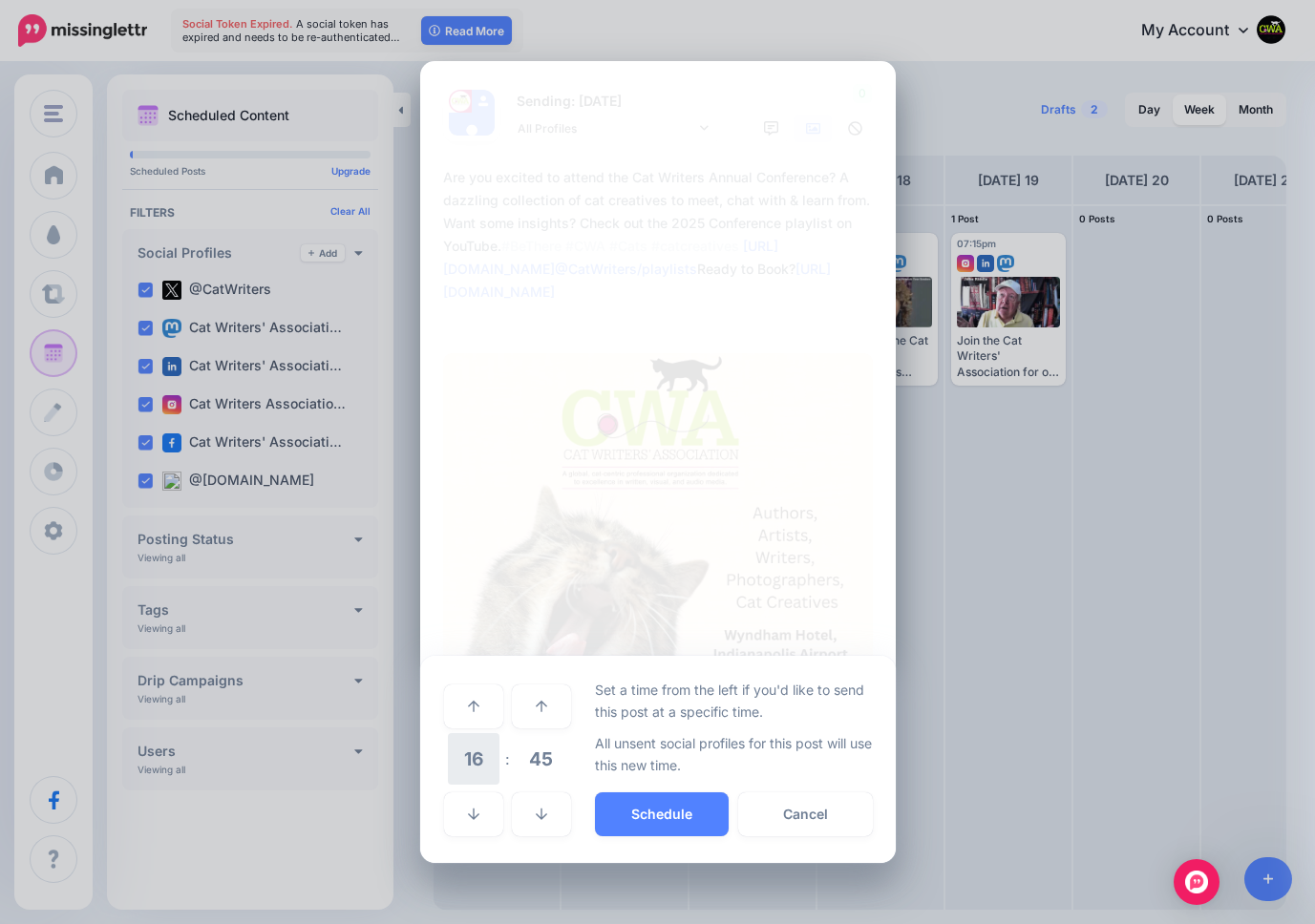
click at [468, 761] on span "16" at bounding box center [473, 758] width 52 height 52
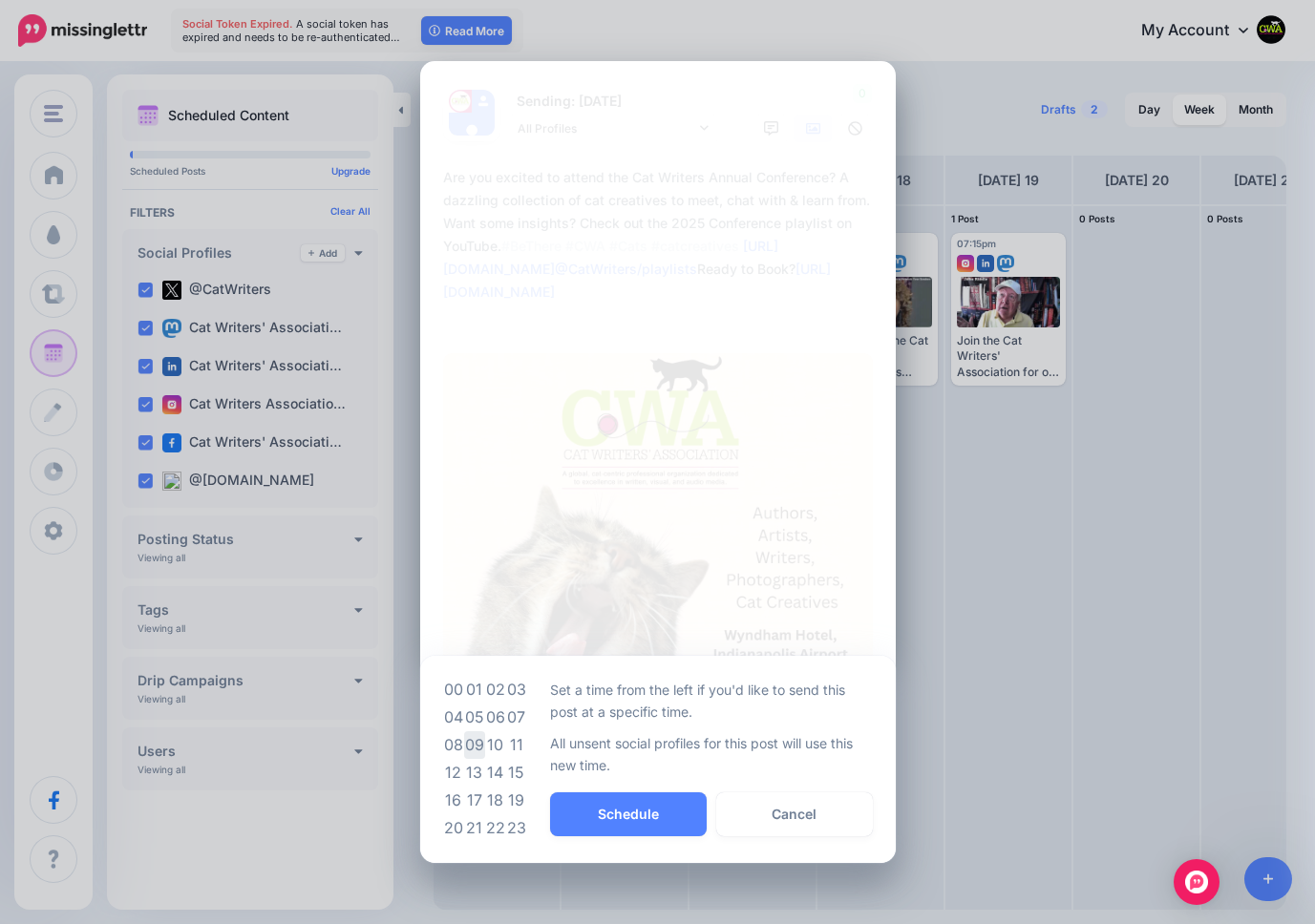
click at [481, 740] on td "09" at bounding box center [474, 745] width 21 height 27
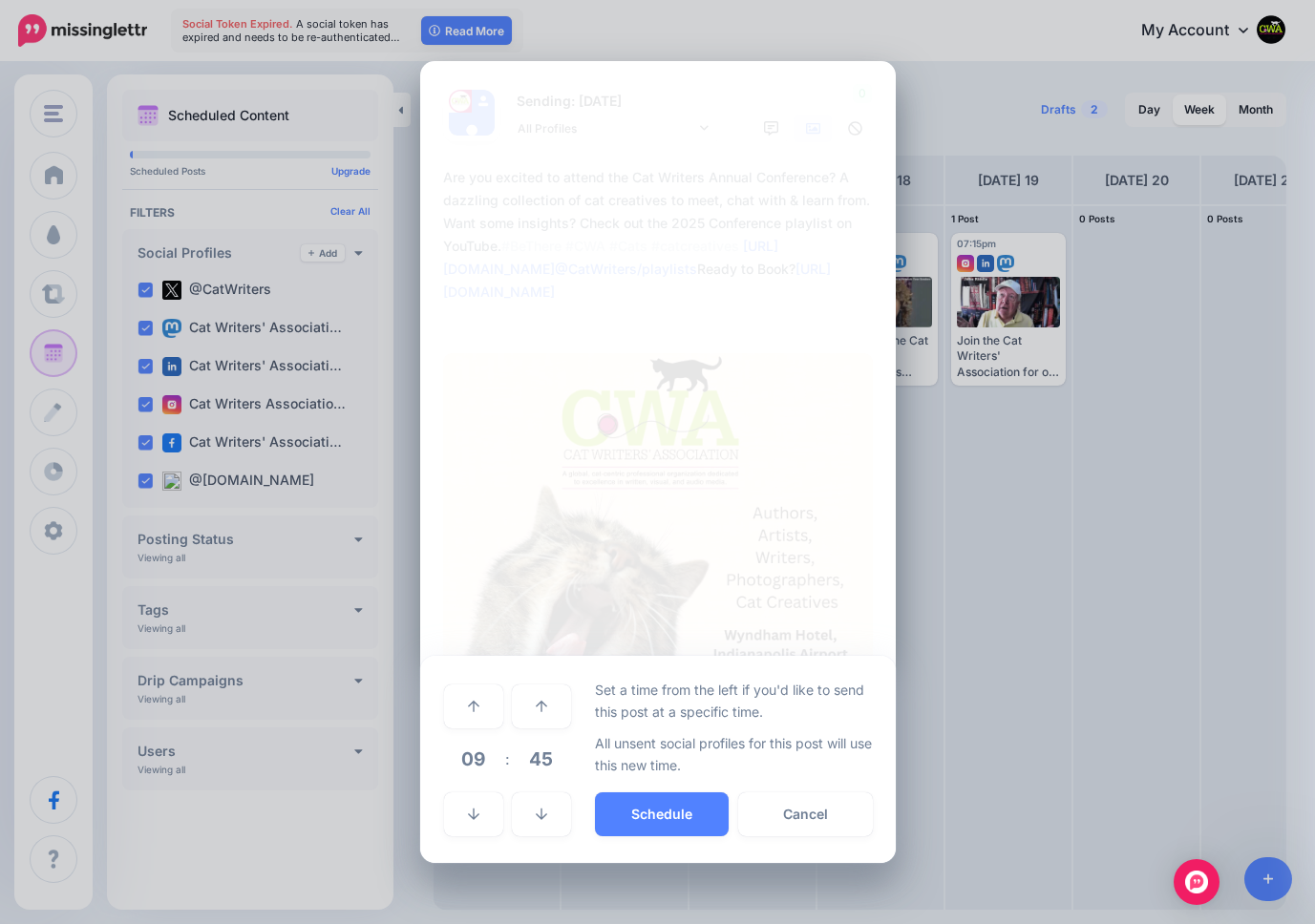
click at [545, 755] on span "45" at bounding box center [541, 758] width 52 height 52
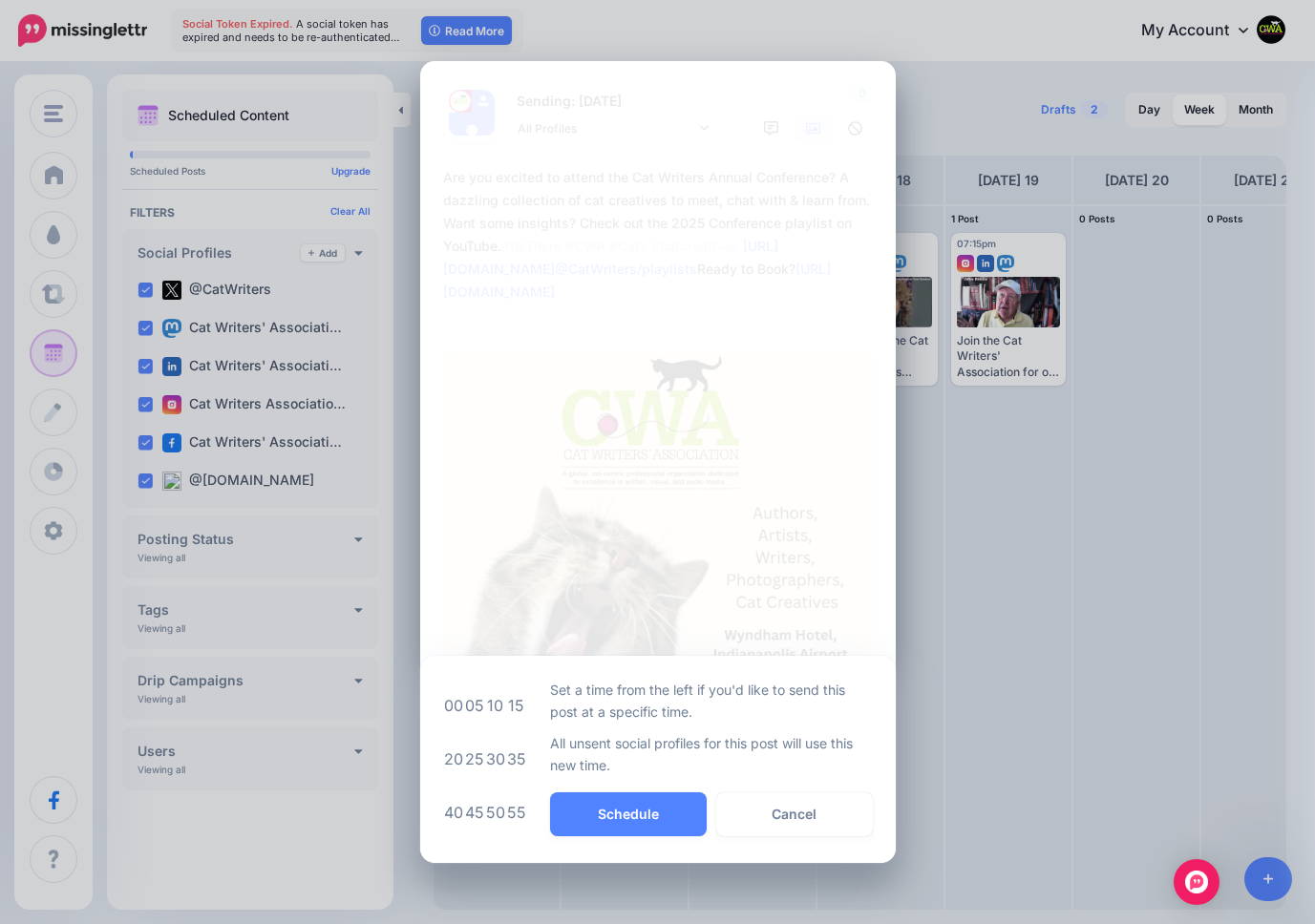
click at [474, 705] on td "05" at bounding box center [474, 705] width 21 height 54
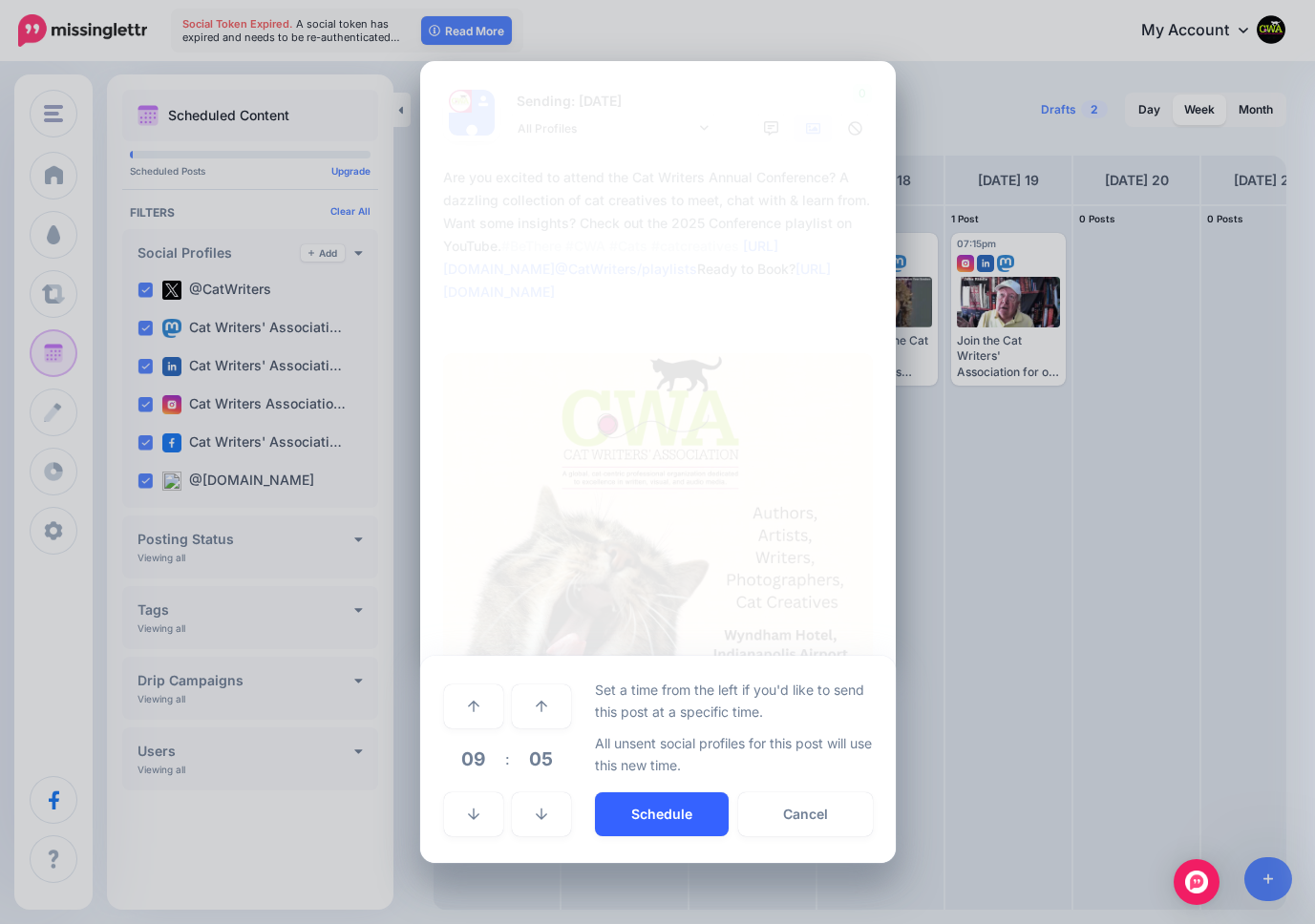
click at [685, 817] on button "Schedule" at bounding box center [661, 814] width 133 height 44
